Goal: Navigation & Orientation: Find specific page/section

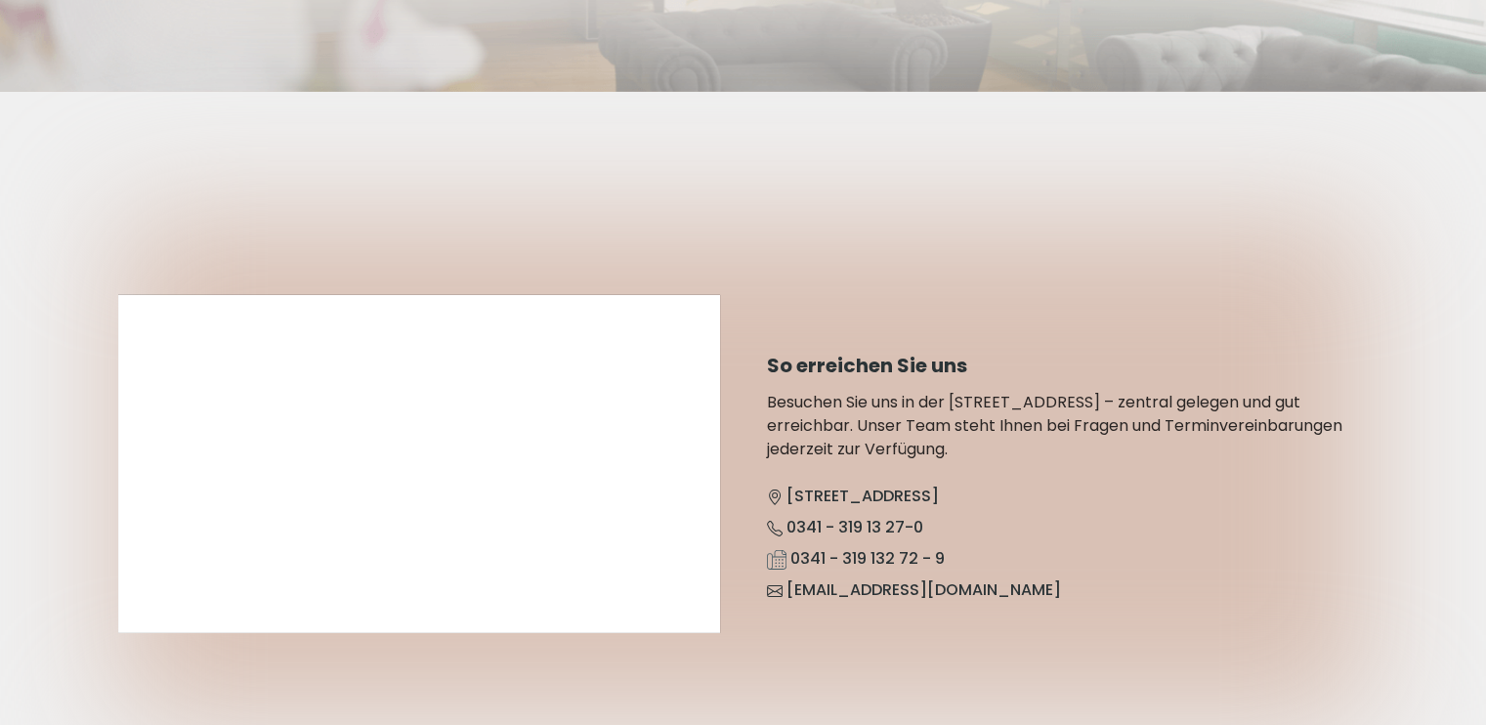
scroll to position [6055, 0]
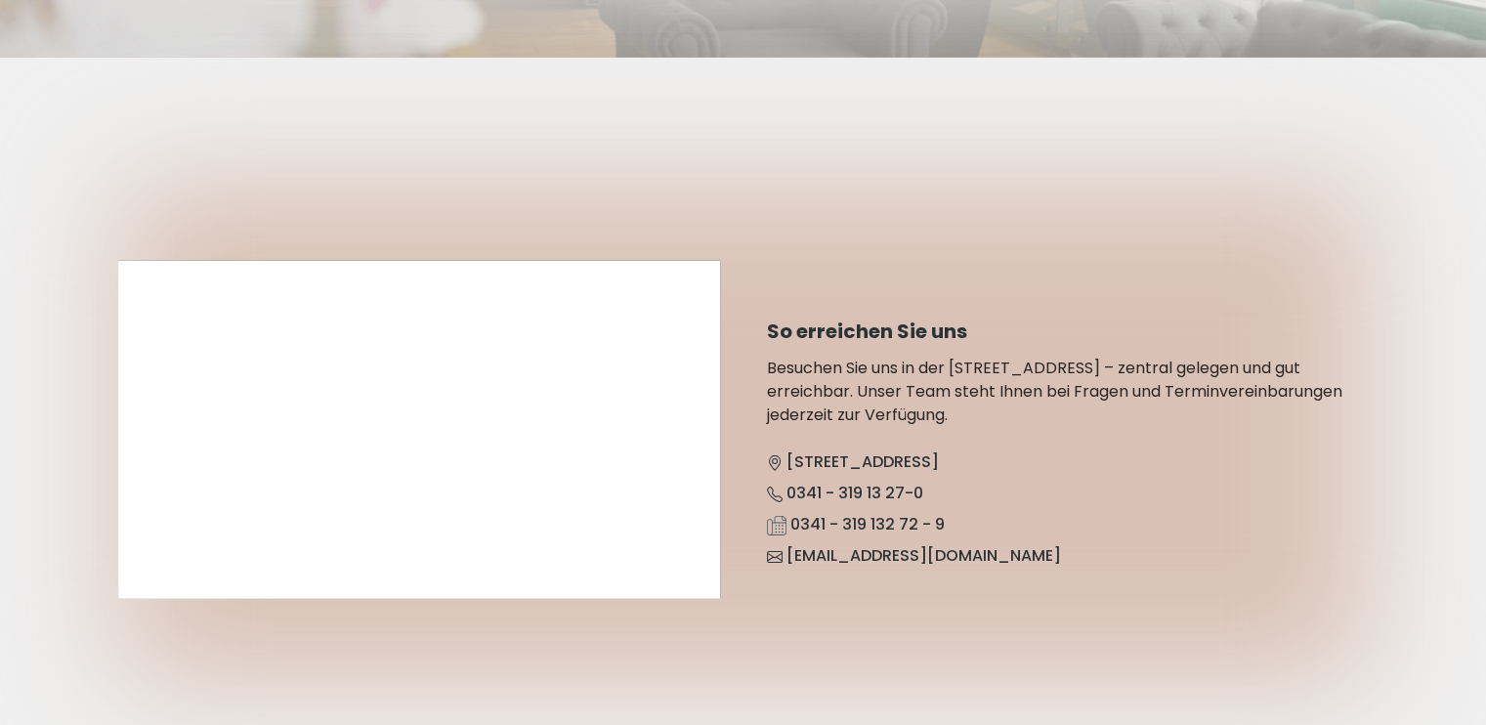
click at [801, 442] on link "[STREET_ADDRESS]" at bounding box center [853, 461] width 172 height 38
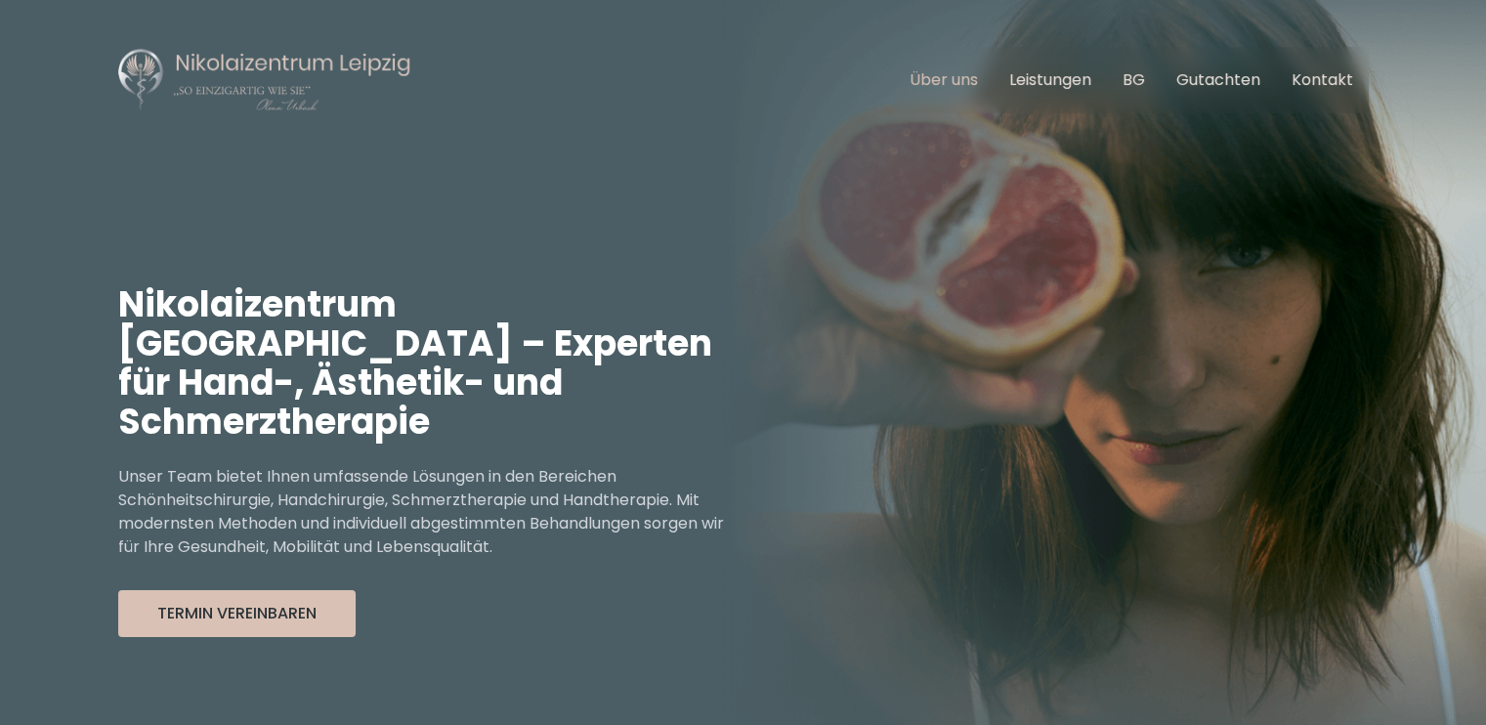
click at [971, 88] on link "Über uns" at bounding box center [943, 79] width 68 height 22
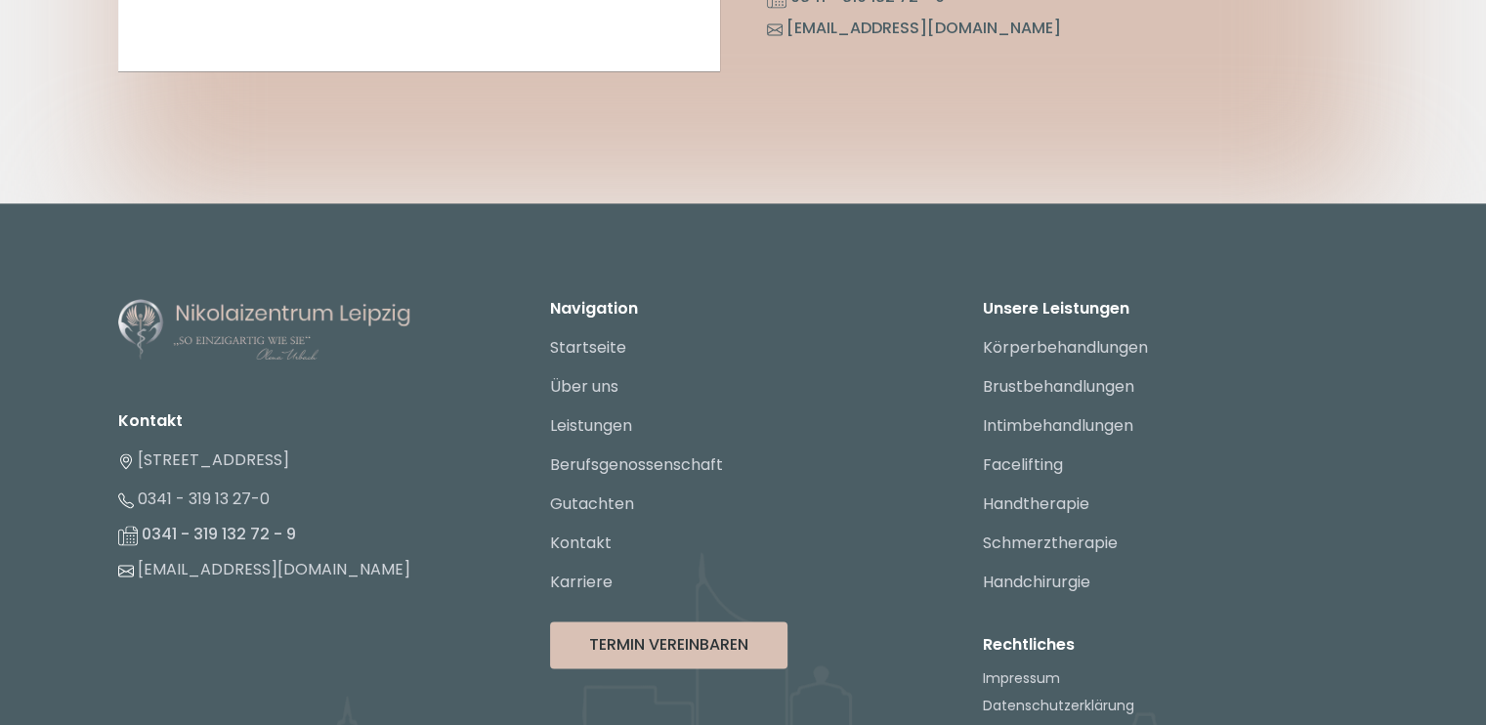
scroll to position [10251, 0]
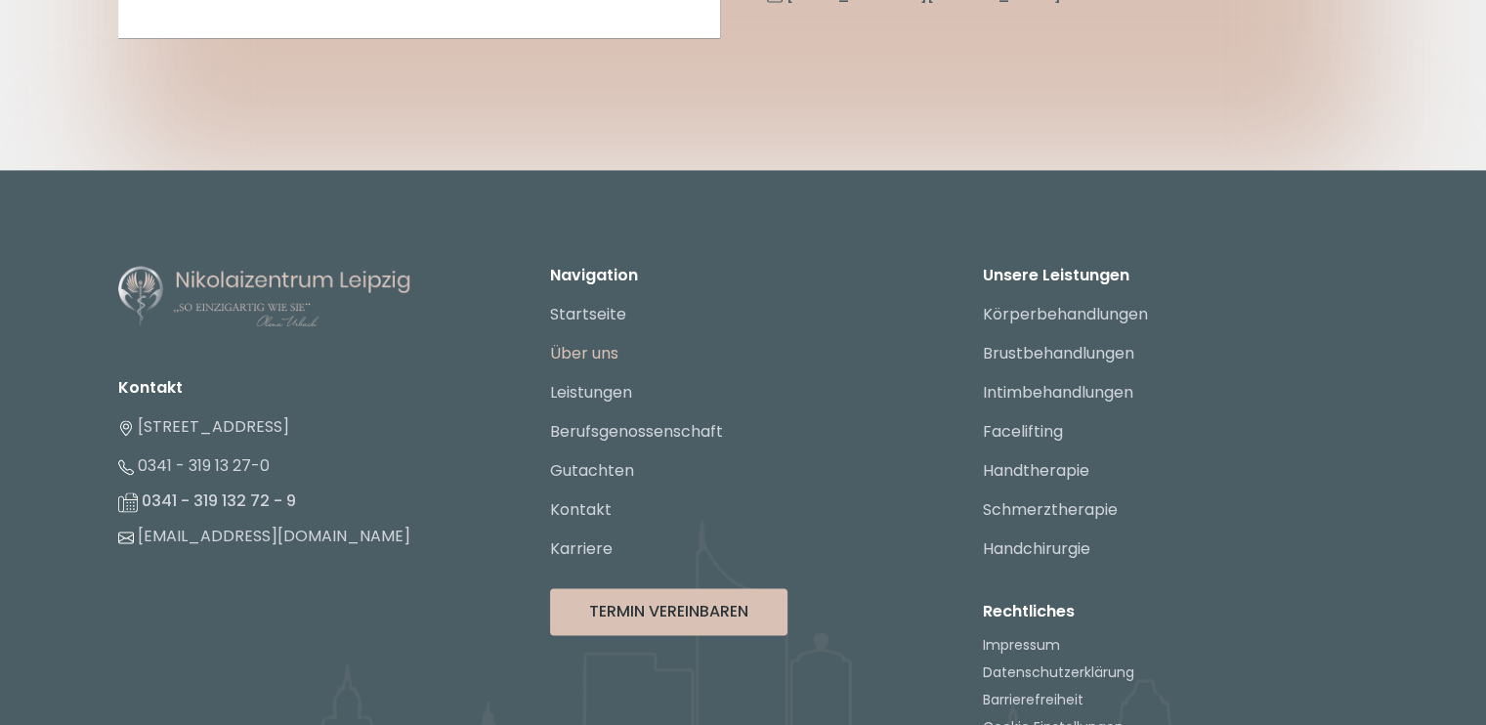
click at [595, 342] on link "Über uns" at bounding box center [584, 353] width 68 height 22
